Goal: Information Seeking & Learning: Check status

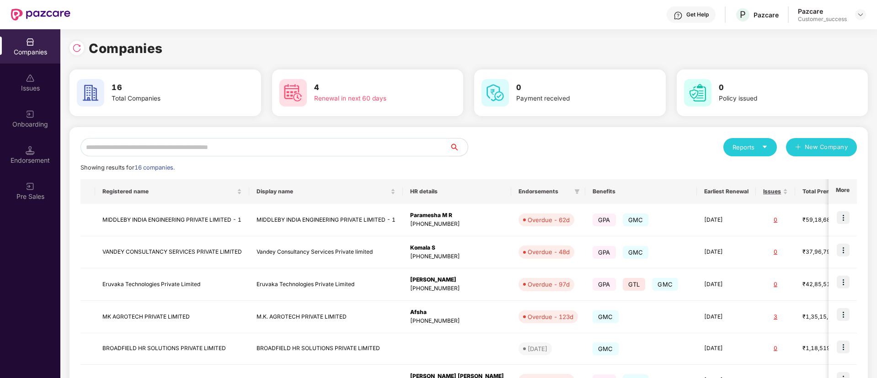
click at [314, 146] on input "text" at bounding box center [265, 147] width 369 height 18
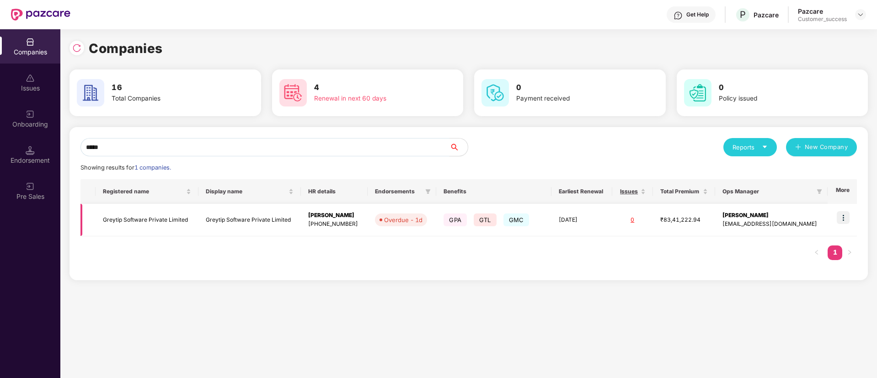
type input "*****"
click at [204, 223] on td "Greytip Software Private Limited" at bounding box center [250, 220] width 103 height 32
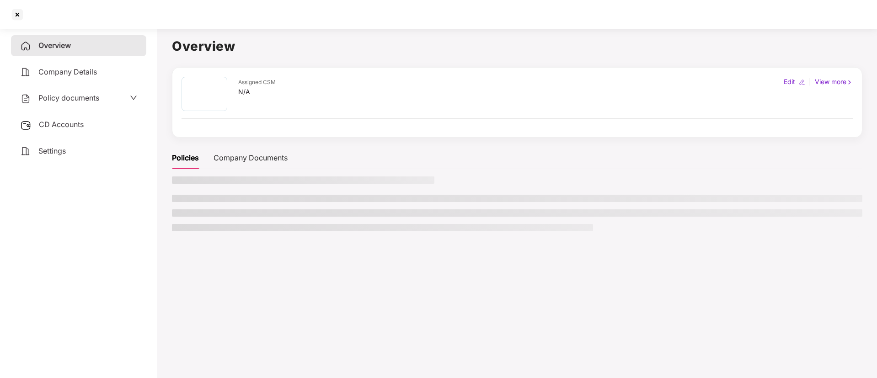
click at [204, 223] on ul at bounding box center [517, 213] width 691 height 37
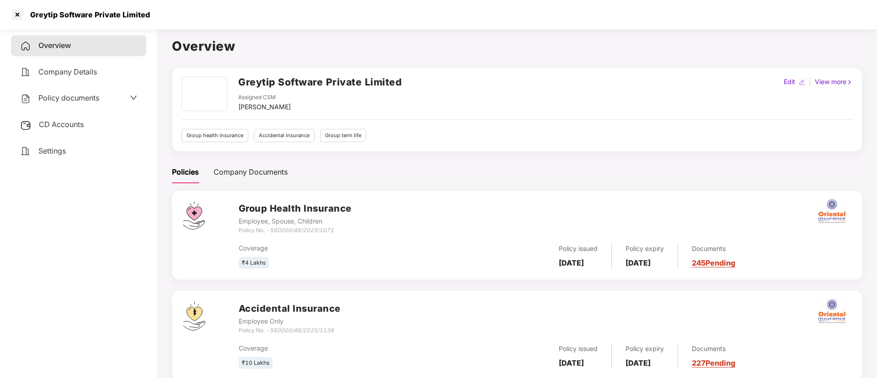
click at [91, 102] on div "Policy documents" at bounding box center [59, 98] width 79 height 12
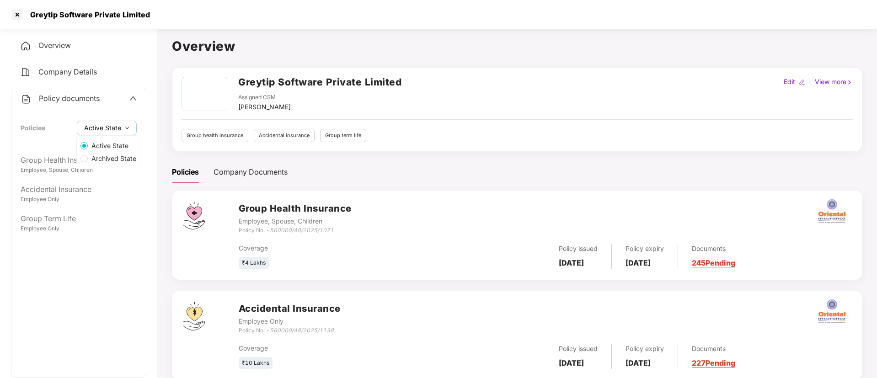
click at [124, 132] on button "Active State" at bounding box center [107, 128] width 60 height 15
click at [114, 154] on span "Archived State" at bounding box center [114, 159] width 52 height 10
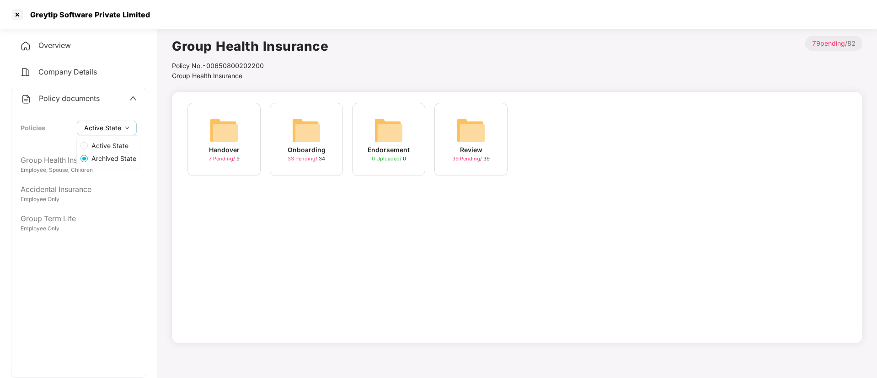
click at [121, 131] on button "Active State" at bounding box center [107, 128] width 60 height 15
click at [115, 146] on span "Active State" at bounding box center [110, 146] width 44 height 10
click at [121, 124] on button "Active State" at bounding box center [107, 128] width 60 height 15
click at [104, 161] on span "Archived State" at bounding box center [114, 159] width 52 height 10
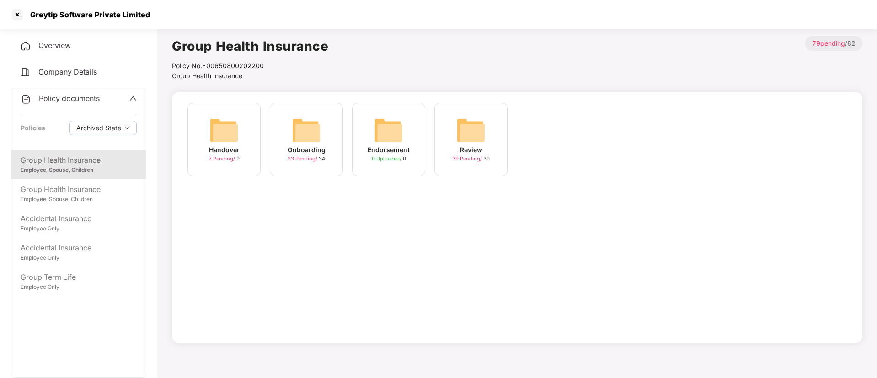
click at [132, 176] on div "Group Health Insurance Employee, Spouse, Children" at bounding box center [78, 164] width 134 height 29
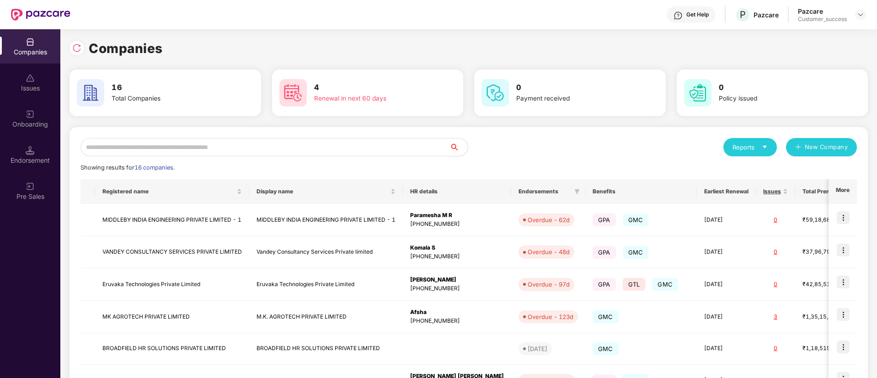
click at [297, 149] on input "text" at bounding box center [265, 147] width 369 height 18
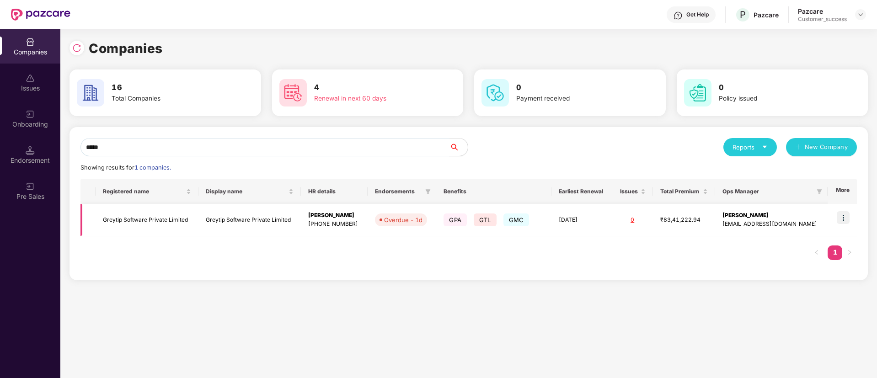
type input "*****"
click at [238, 215] on td "Greytip Software Private Limited" at bounding box center [250, 220] width 103 height 32
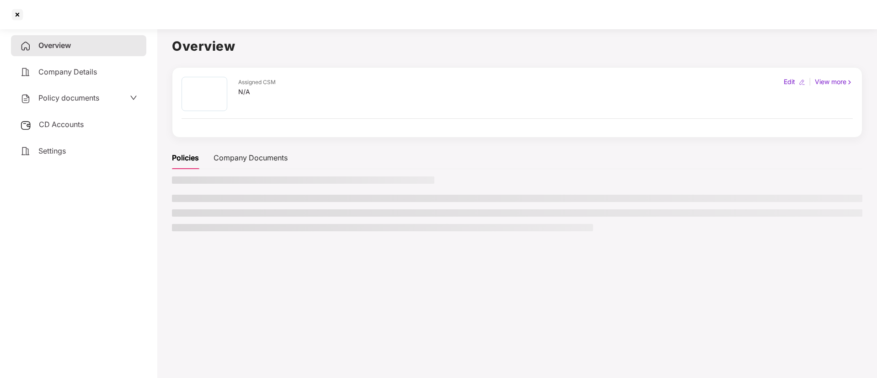
click at [238, 215] on li at bounding box center [517, 212] width 691 height 7
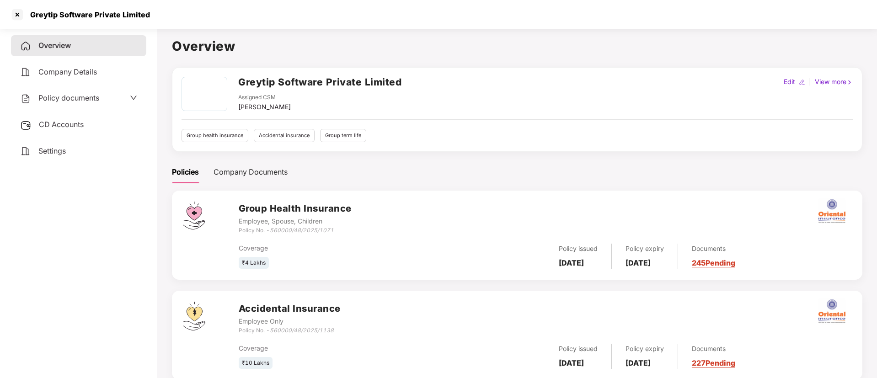
click at [137, 96] on div "Policy documents" at bounding box center [78, 98] width 135 height 21
click at [130, 98] on icon "down" at bounding box center [133, 97] width 7 height 7
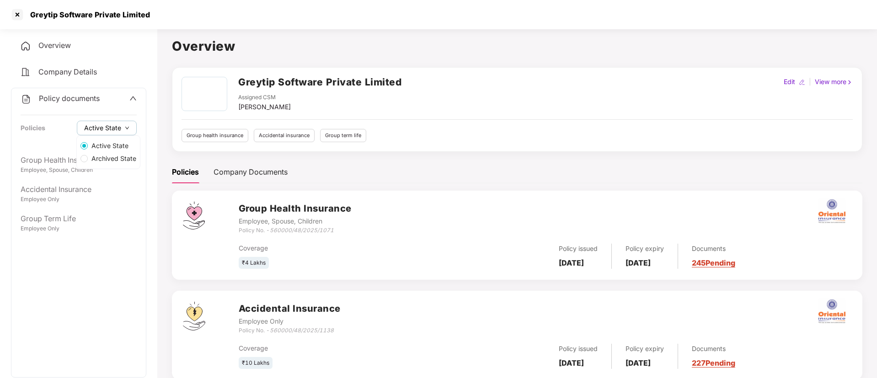
click at [128, 129] on icon "down" at bounding box center [127, 128] width 5 height 5
click at [117, 157] on span "Archived State" at bounding box center [114, 159] width 52 height 10
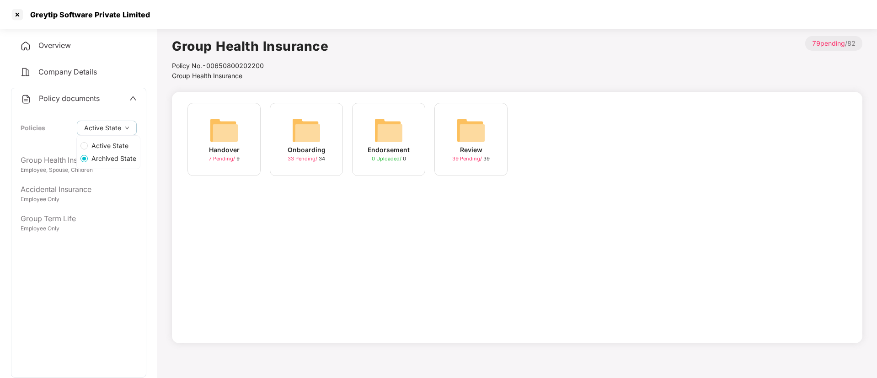
click at [107, 138] on div "Active State Archived State" at bounding box center [108, 152] width 64 height 34
click at [107, 143] on span "Active State" at bounding box center [110, 146] width 44 height 10
click at [107, 156] on span "Archived State" at bounding box center [114, 159] width 52 height 10
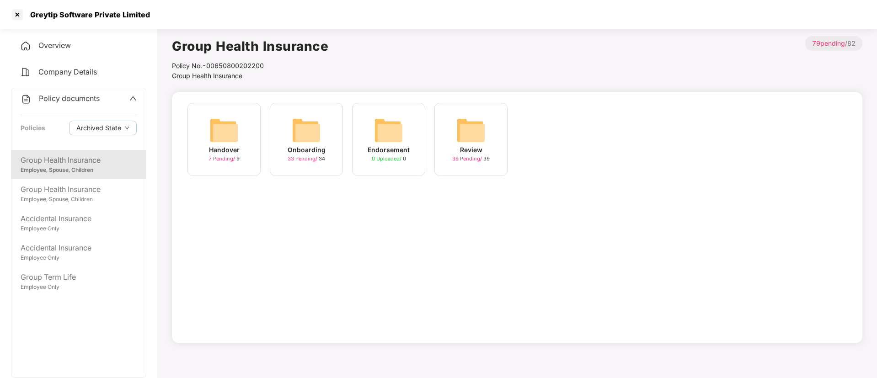
click at [303, 135] on img at bounding box center [306, 130] width 29 height 29
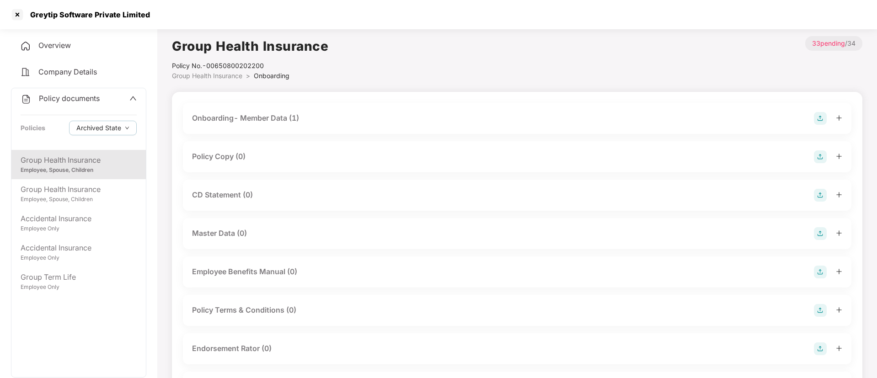
click at [211, 75] on span "Group Health Insurance" at bounding box center [207, 76] width 70 height 8
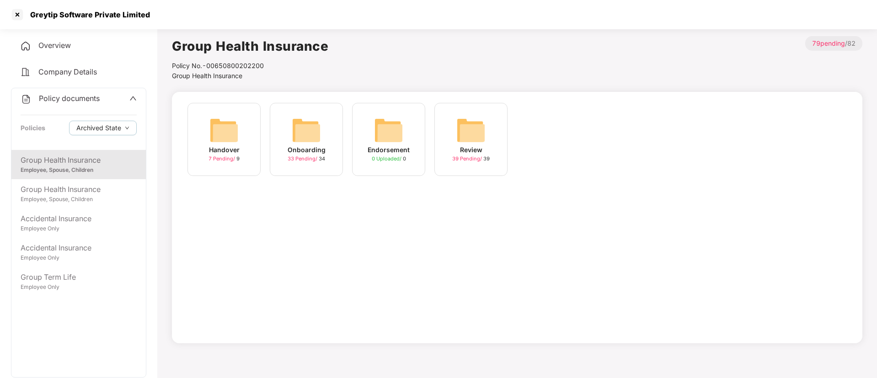
click at [230, 138] on img at bounding box center [223, 130] width 29 height 29
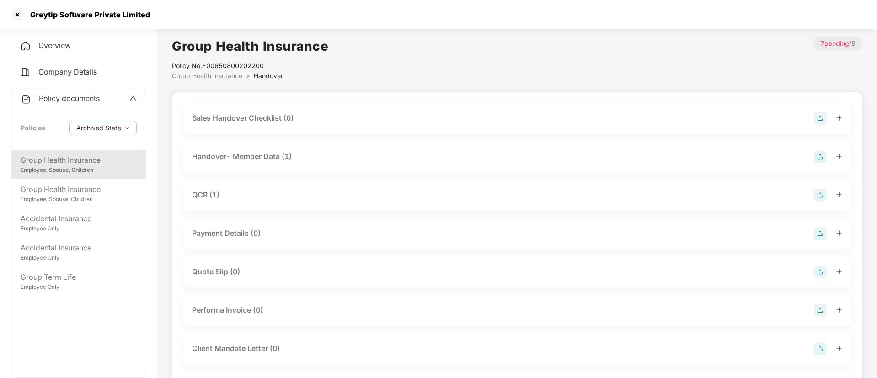
click at [483, 199] on div "QCR (1)" at bounding box center [517, 195] width 650 height 13
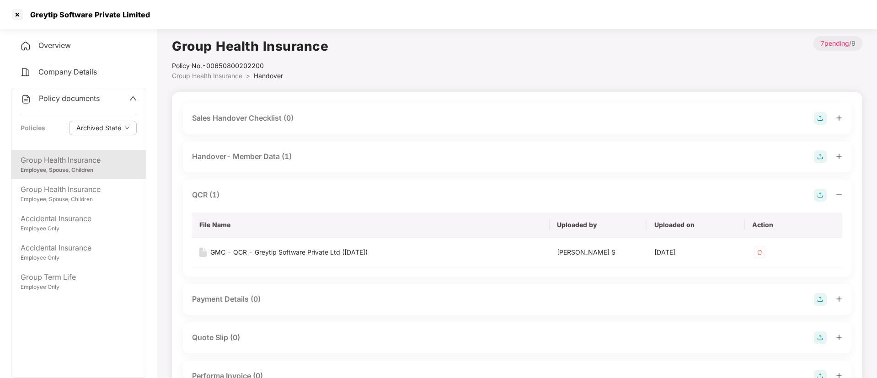
click at [227, 76] on span "Group Health Insurance" at bounding box center [207, 76] width 70 height 8
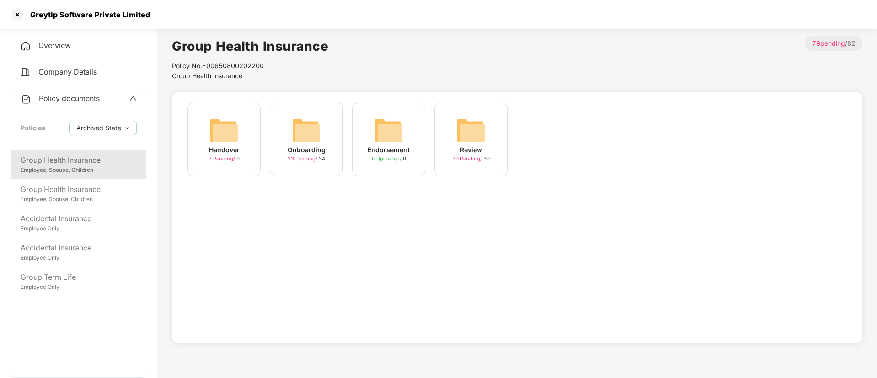
click at [307, 137] on img at bounding box center [306, 130] width 29 height 29
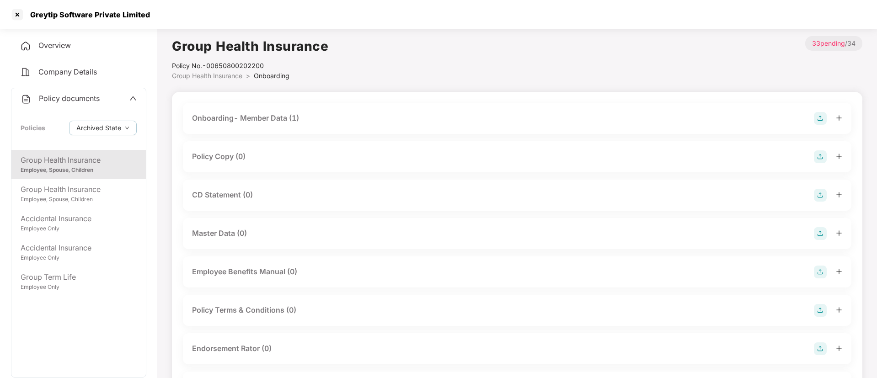
click at [295, 118] on div "Onboarding- Member Data (1)" at bounding box center [245, 118] width 107 height 11
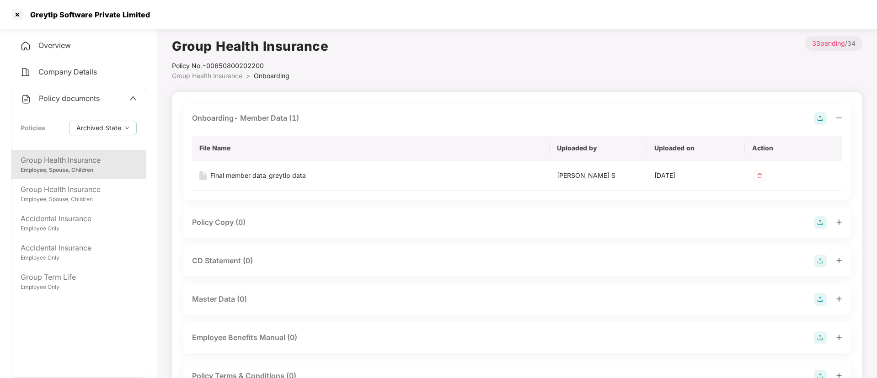
click at [219, 77] on span "Group Health Insurance" at bounding box center [207, 76] width 70 height 8
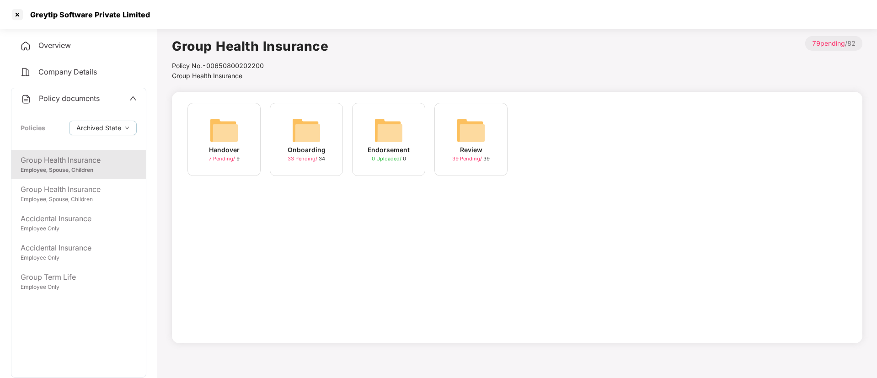
click at [312, 133] on img at bounding box center [306, 130] width 29 height 29
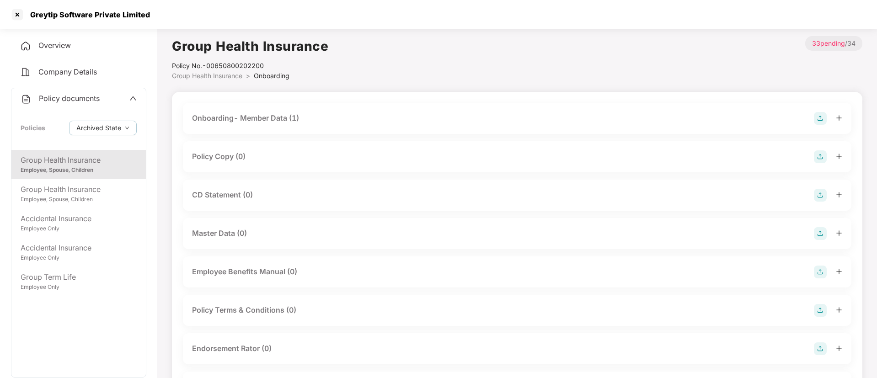
click at [227, 76] on span "Group Health Insurance" at bounding box center [207, 76] width 70 height 8
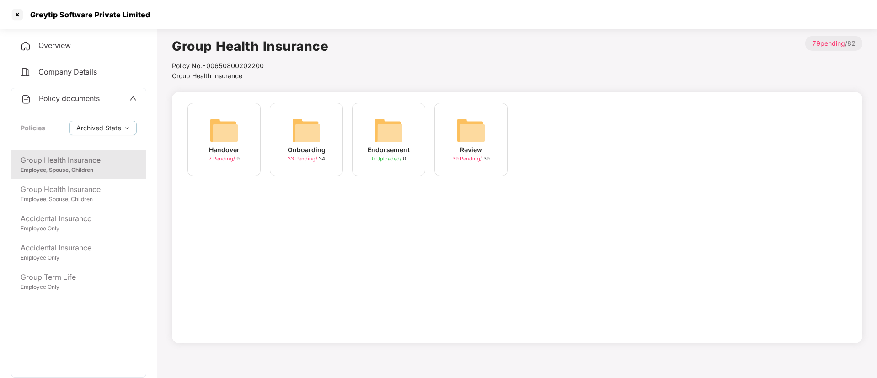
click at [225, 139] on img at bounding box center [223, 130] width 29 height 29
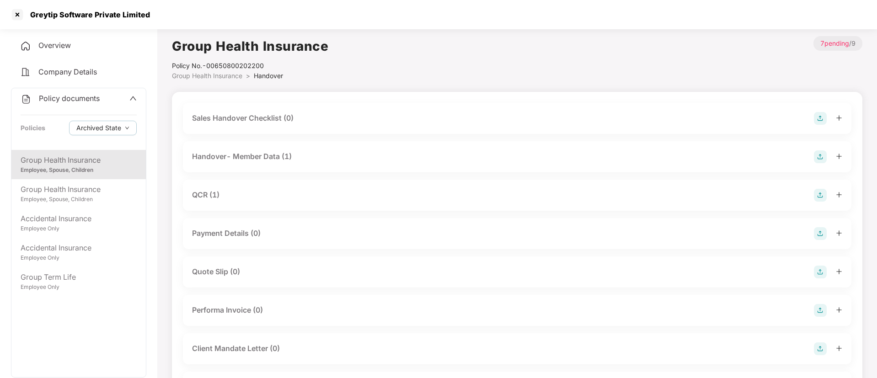
drag, startPoint x: 233, startPoint y: 187, endPoint x: 220, endPoint y: 194, distance: 14.1
click at [220, 194] on div "QCR (1)" at bounding box center [517, 195] width 669 height 31
click at [220, 194] on div "QCR (1)" at bounding box center [517, 195] width 650 height 13
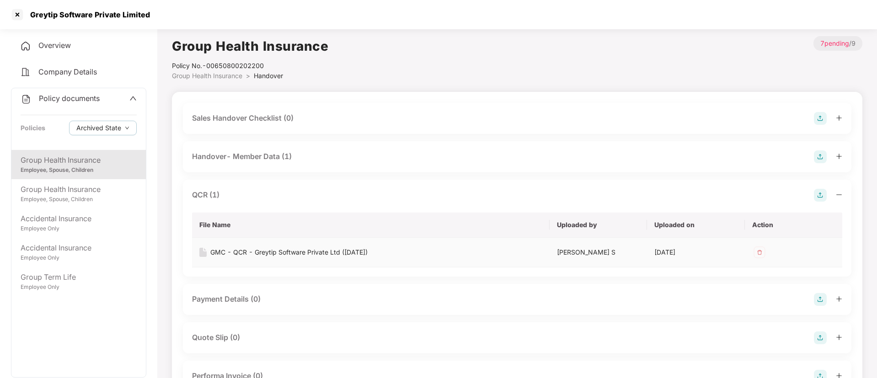
click at [344, 253] on div "GMC - QCR - Greytip Software Private Ltd ([DATE])" at bounding box center [288, 252] width 157 height 10
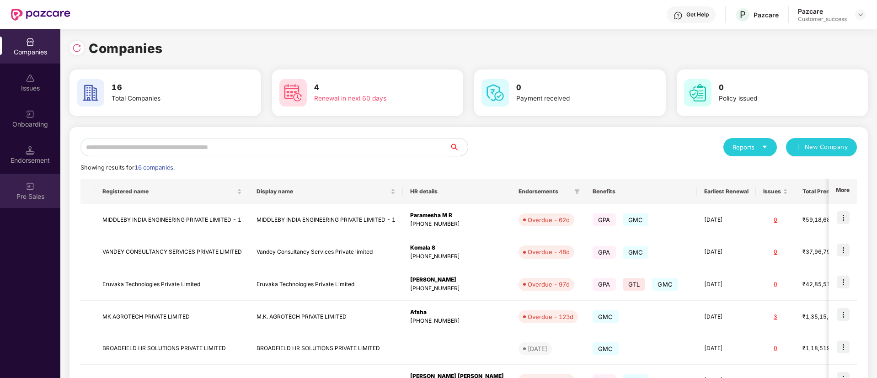
click at [27, 197] on div "Pre Sales" at bounding box center [30, 196] width 60 height 9
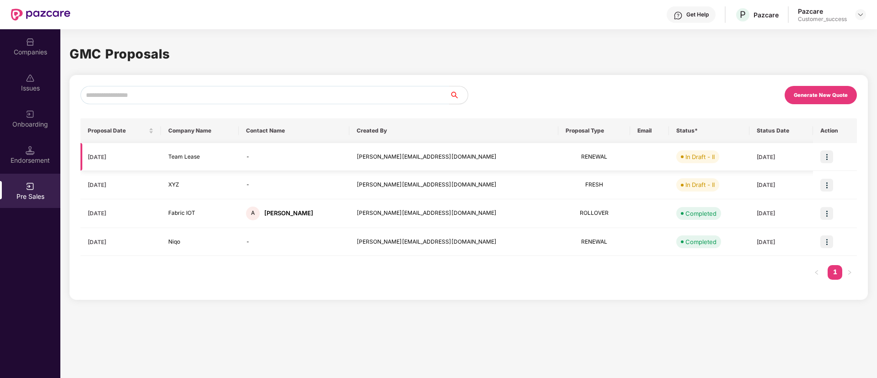
click at [677, 159] on span "In Draft - II" at bounding box center [698, 156] width 43 height 13
click at [841, 96] on div "Generate New Quote" at bounding box center [821, 95] width 54 height 6
